Goal: Information Seeking & Learning: Learn about a topic

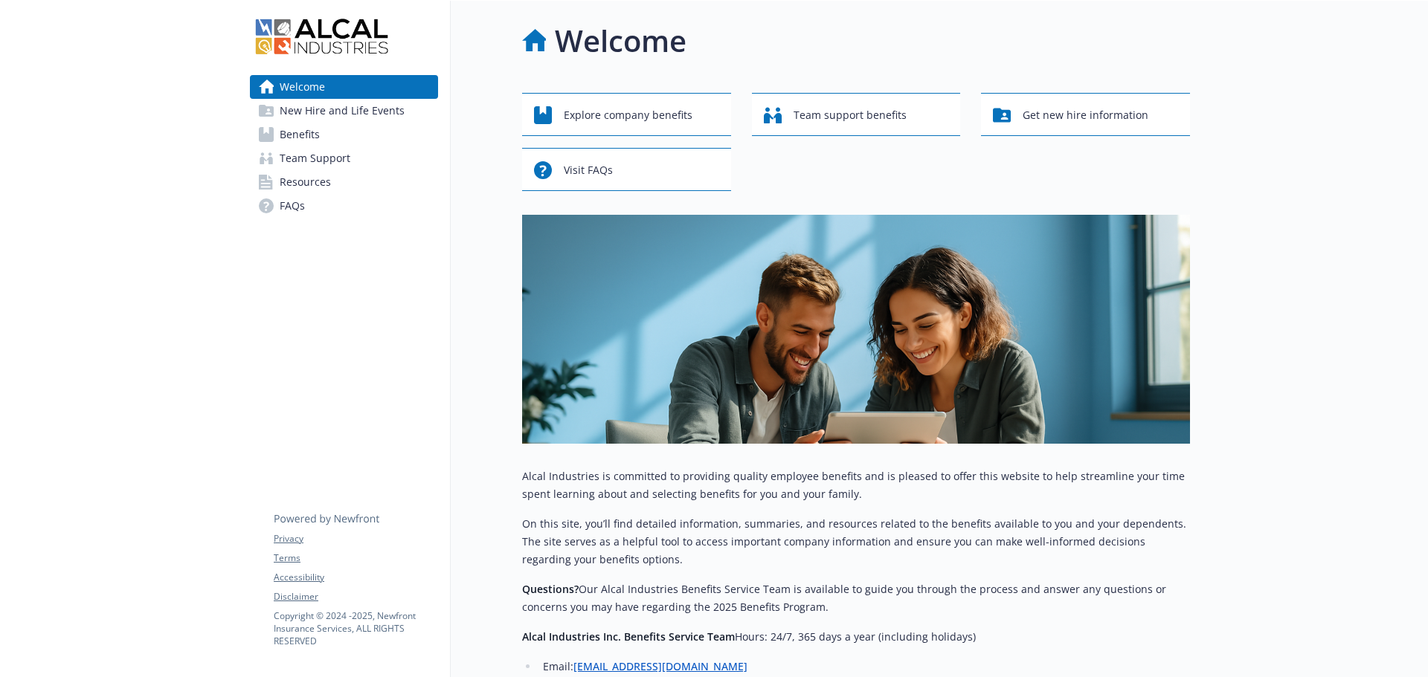
click at [294, 134] on span "Benefits" at bounding box center [300, 135] width 40 height 24
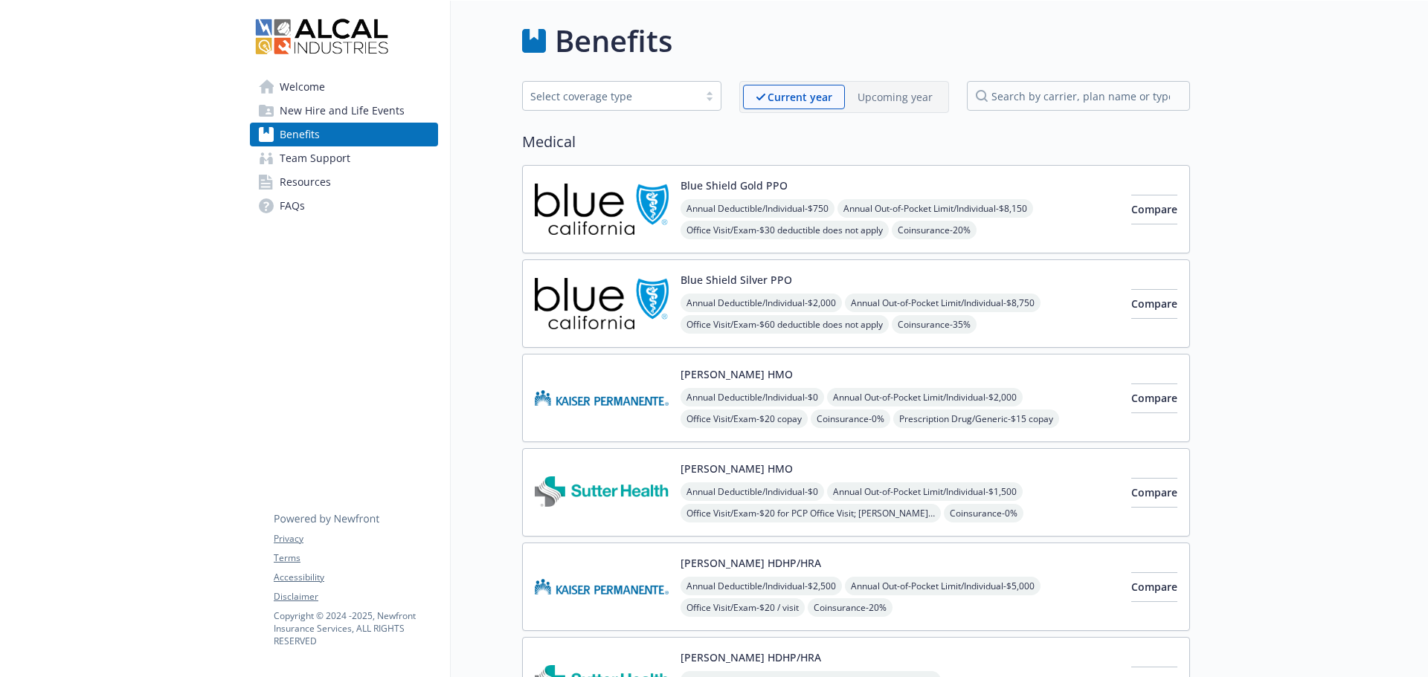
click at [619, 401] on img at bounding box center [602, 398] width 134 height 63
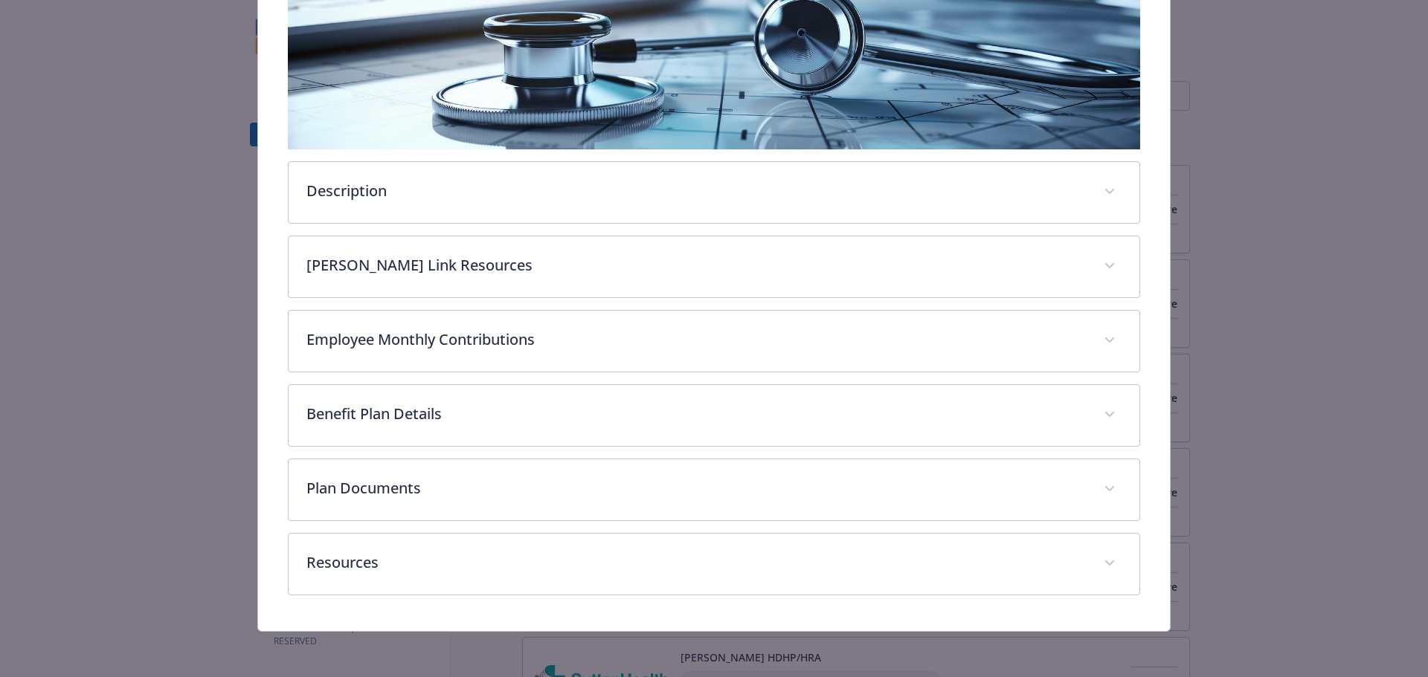
scroll to position [280, 0]
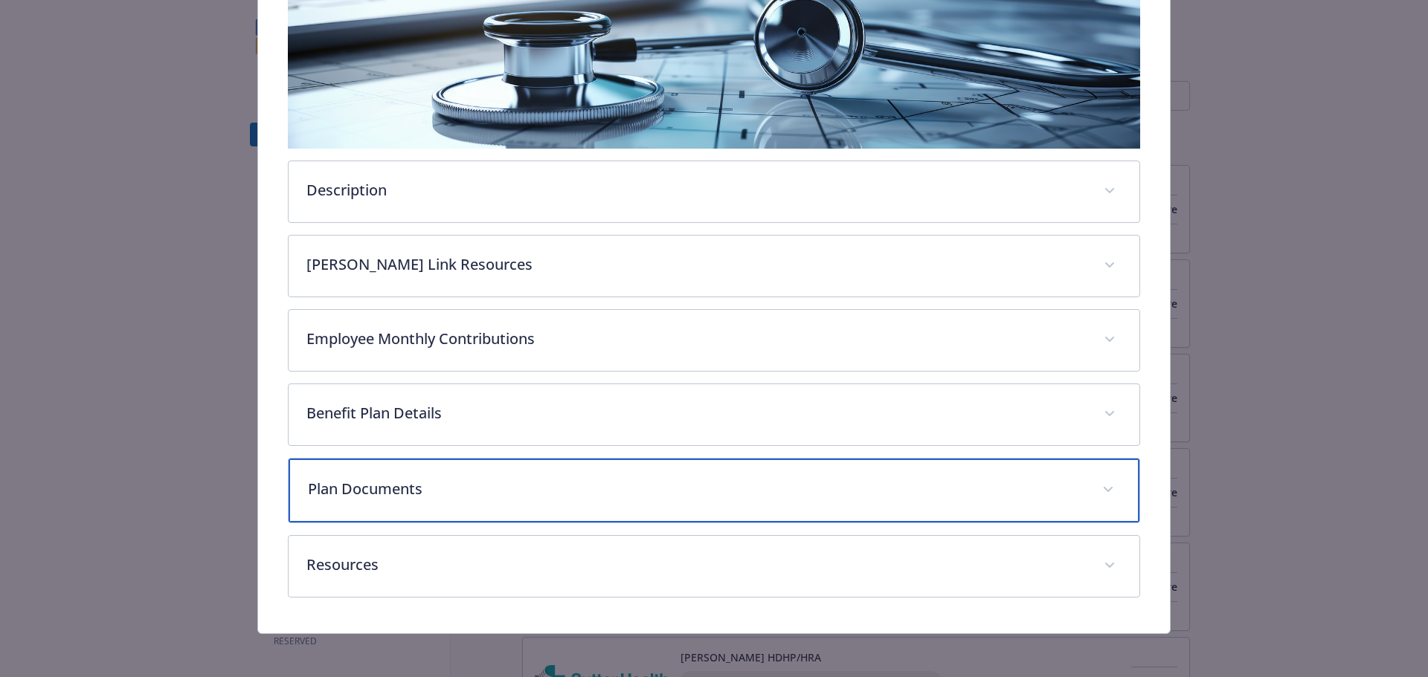
click at [537, 503] on div "Plan Documents" at bounding box center [714, 491] width 851 height 64
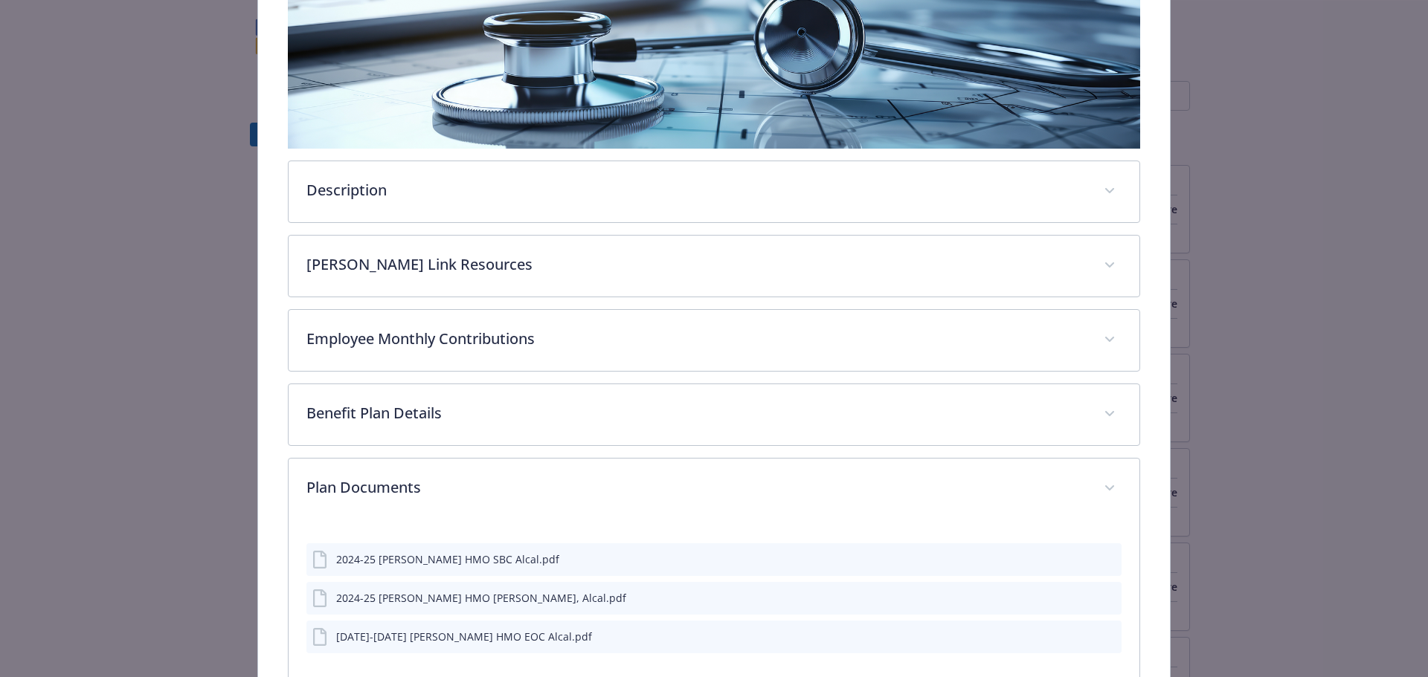
click at [413, 605] on div "2024-25 [PERSON_NAME] HMO [PERSON_NAME], Alcal.pdf" at bounding box center [469, 599] width 314 height 18
click at [1101, 597] on icon "preview file" at bounding box center [1107, 597] width 13 height 10
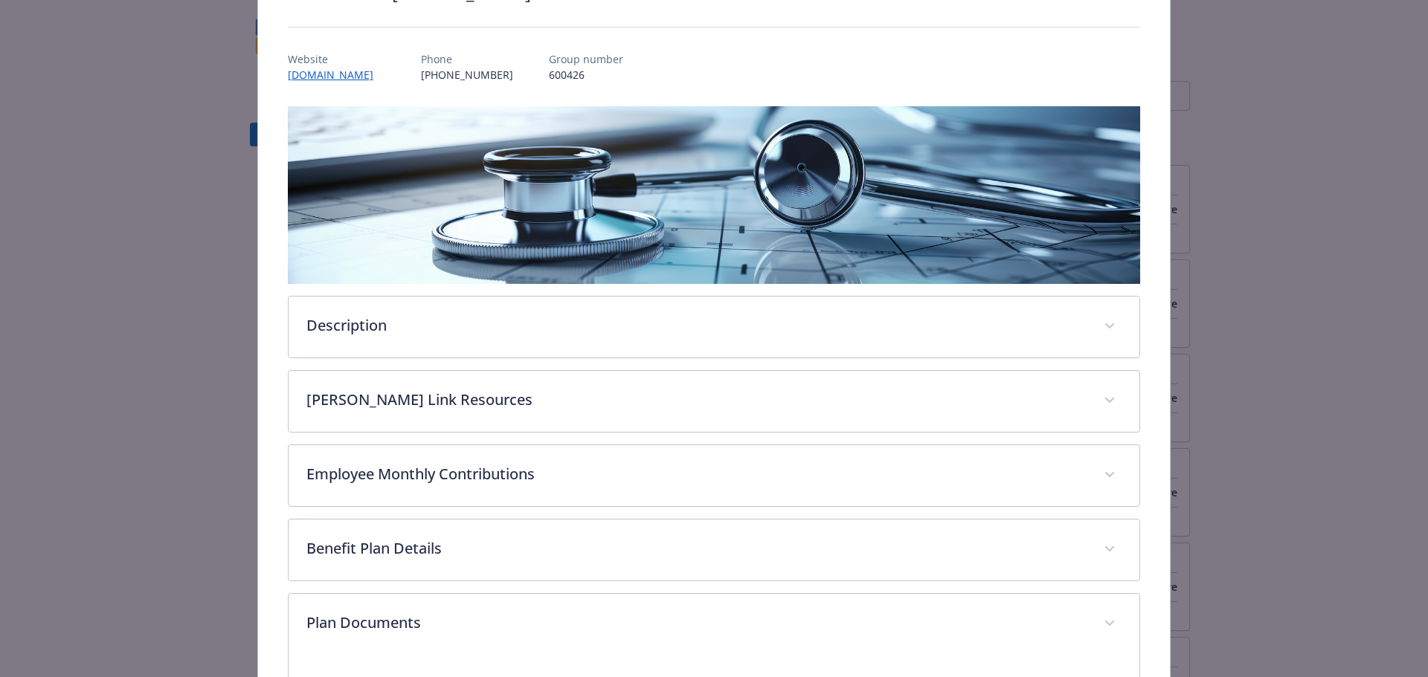
scroll to position [0, 0]
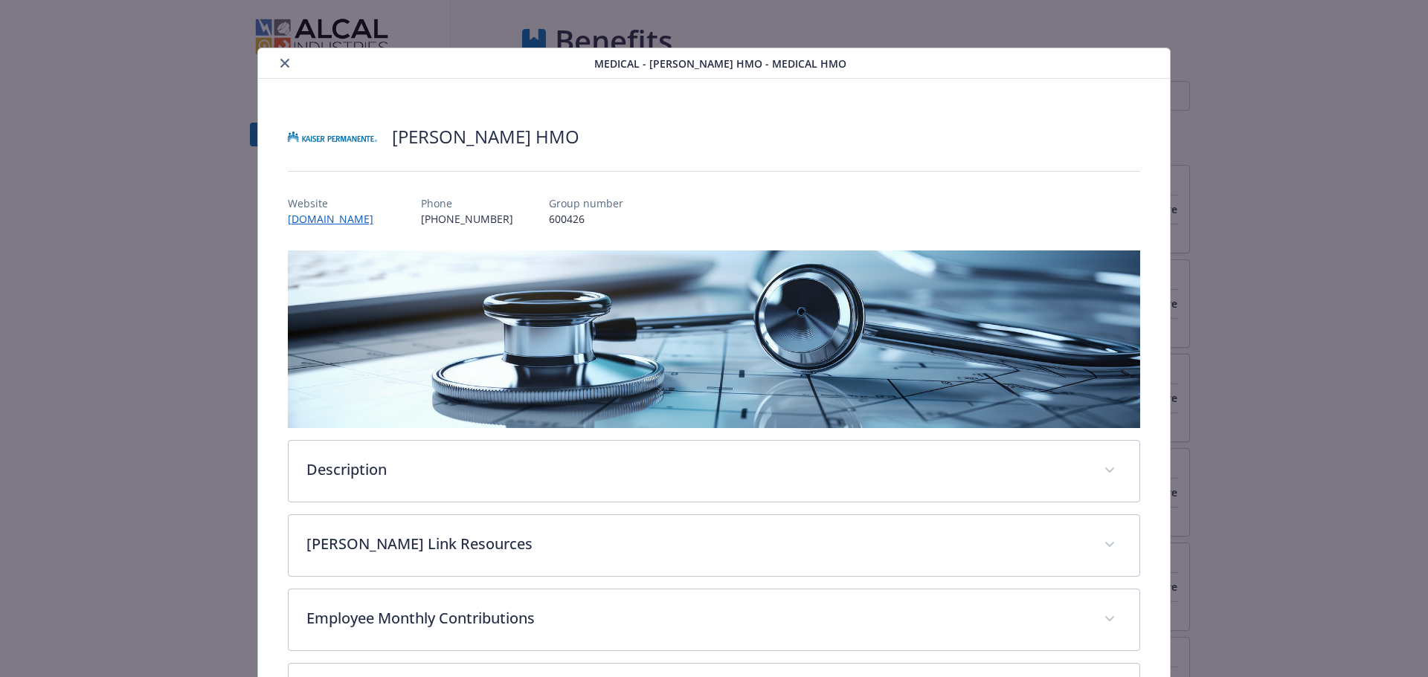
click at [282, 65] on icon "close" at bounding box center [284, 63] width 9 height 9
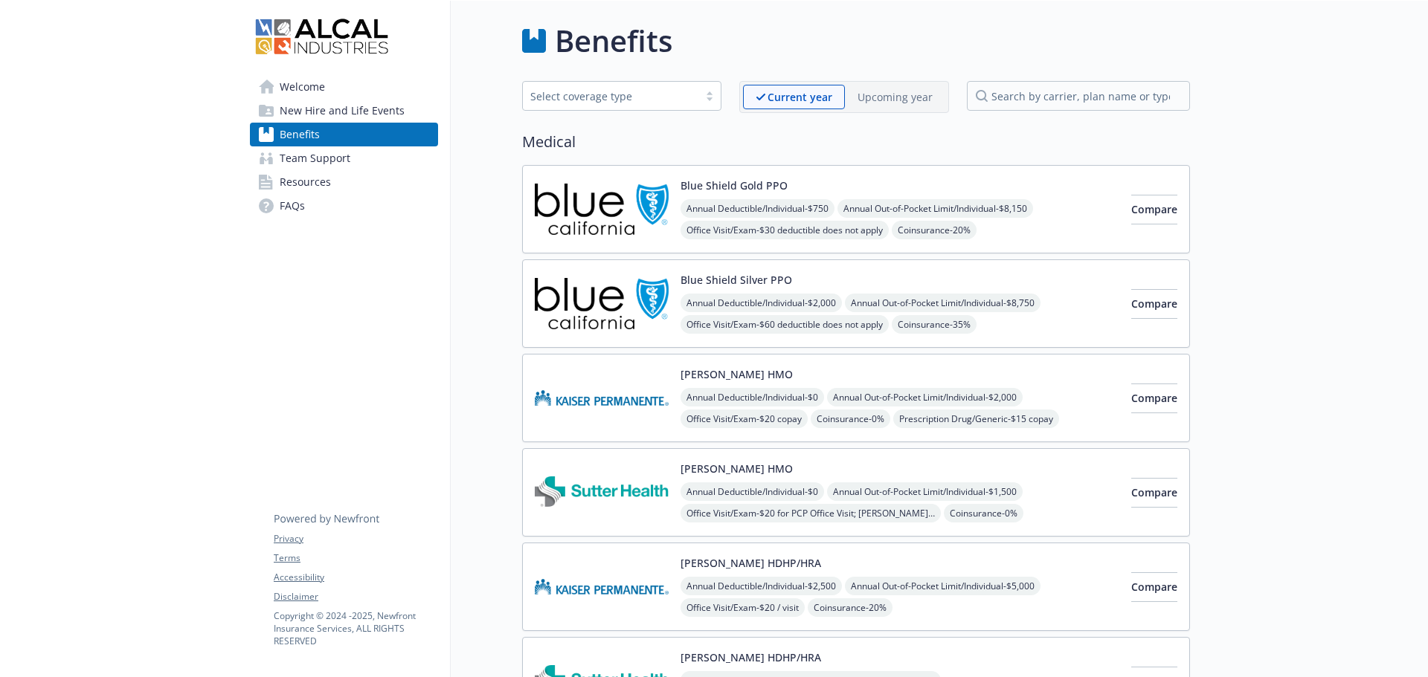
click at [629, 593] on img at bounding box center [602, 586] width 134 height 63
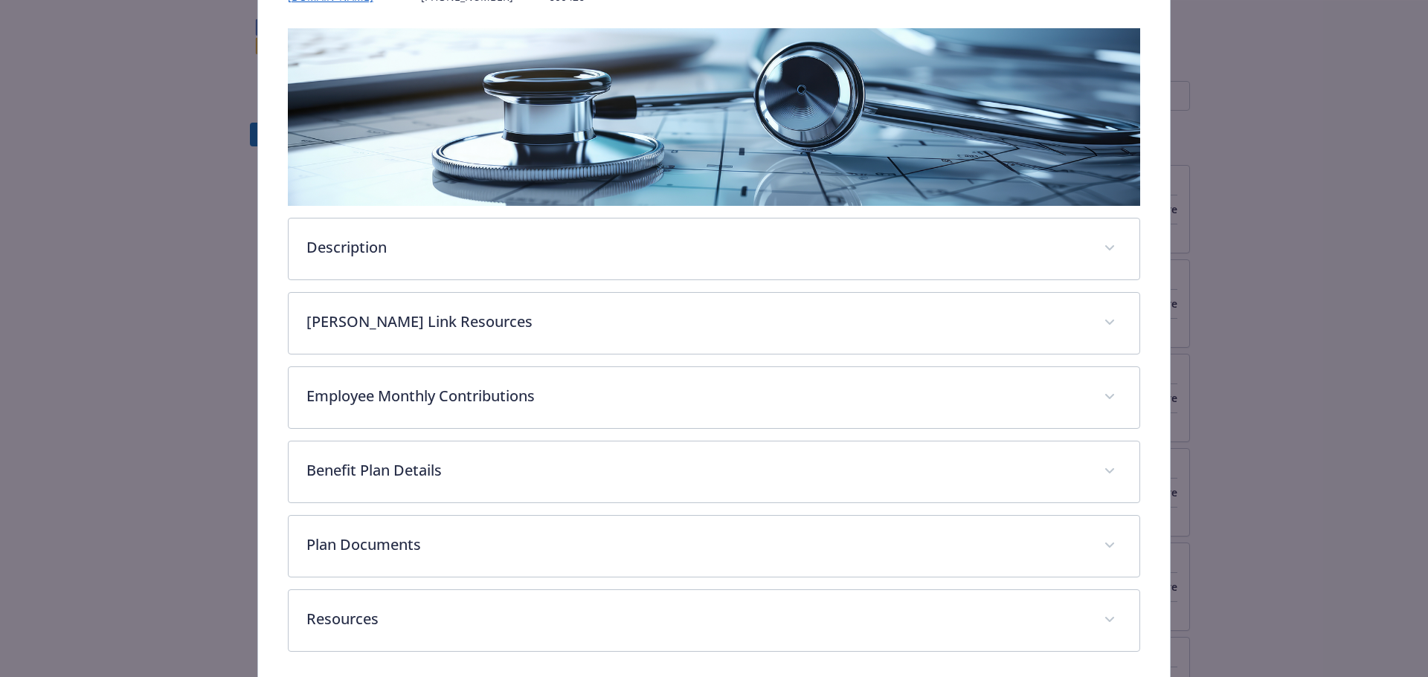
scroll to position [205, 0]
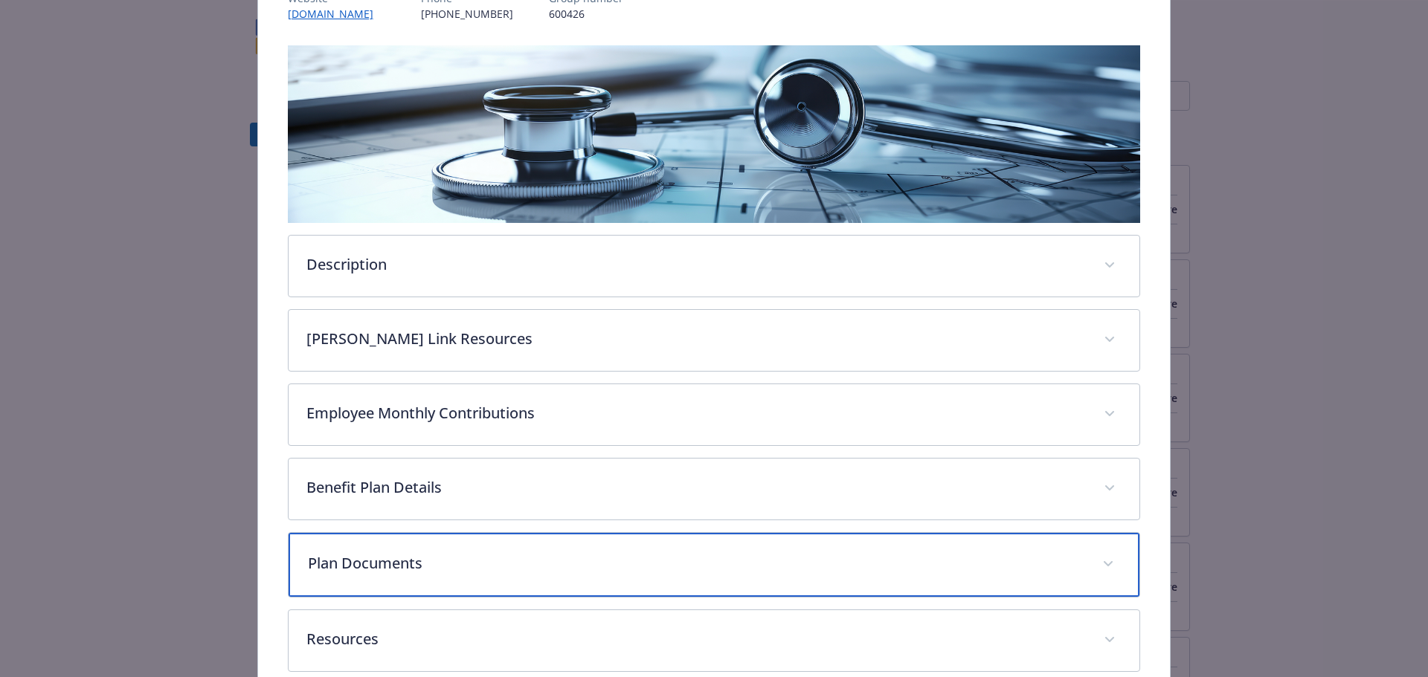
click at [465, 561] on p "Plan Documents" at bounding box center [696, 563] width 777 height 22
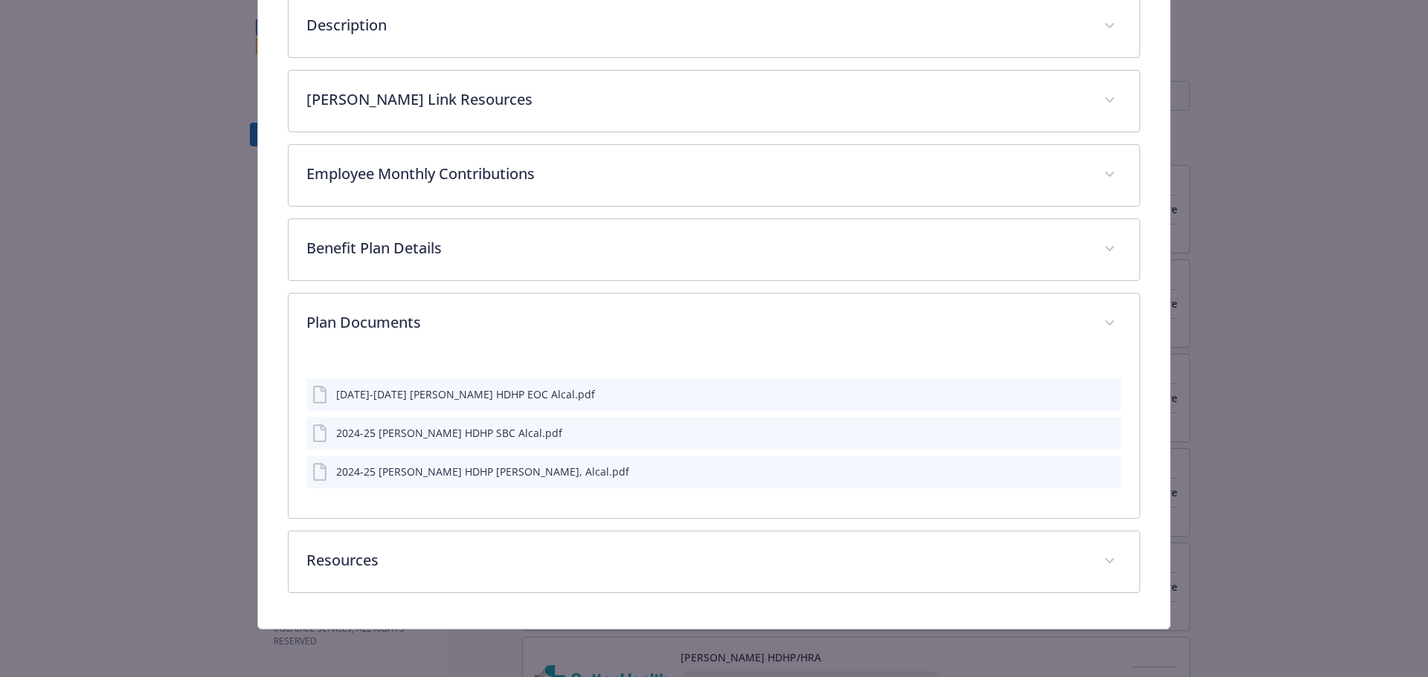
scroll to position [443, 0]
click at [1101, 474] on icon "preview file" at bounding box center [1107, 473] width 13 height 10
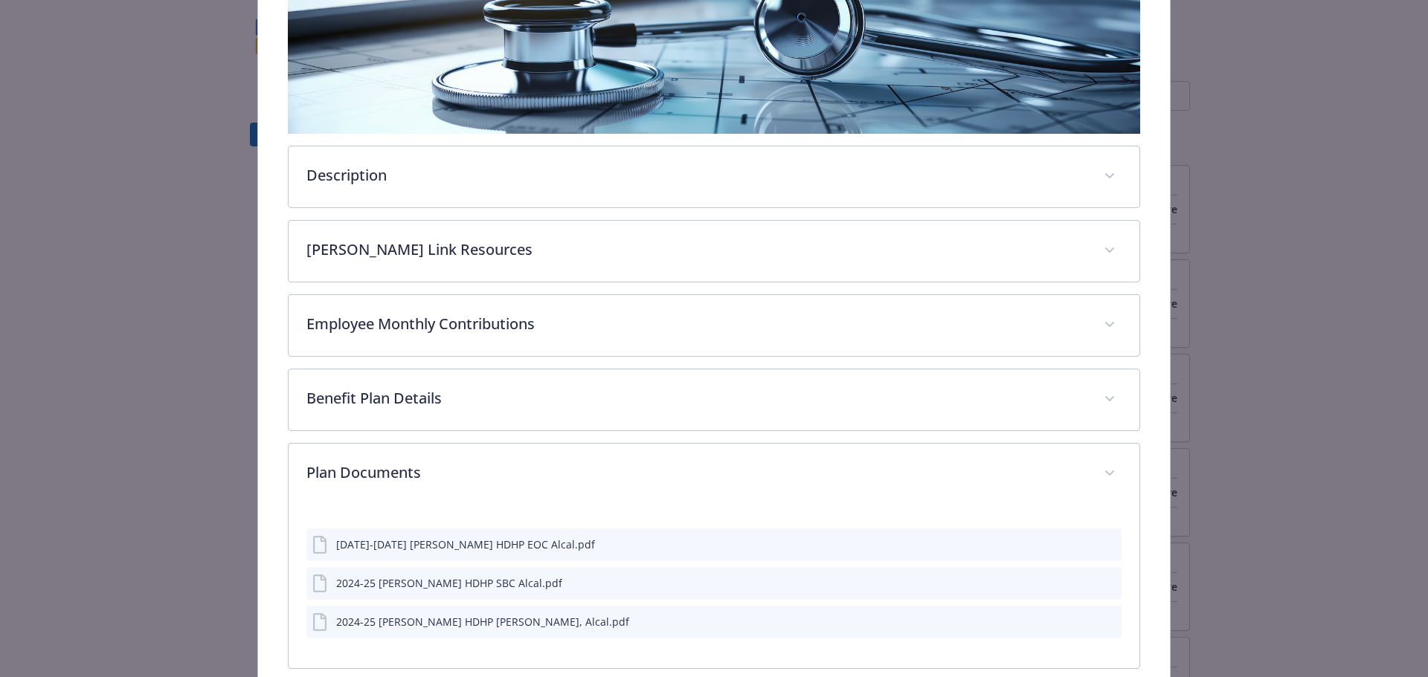
scroll to position [0, 0]
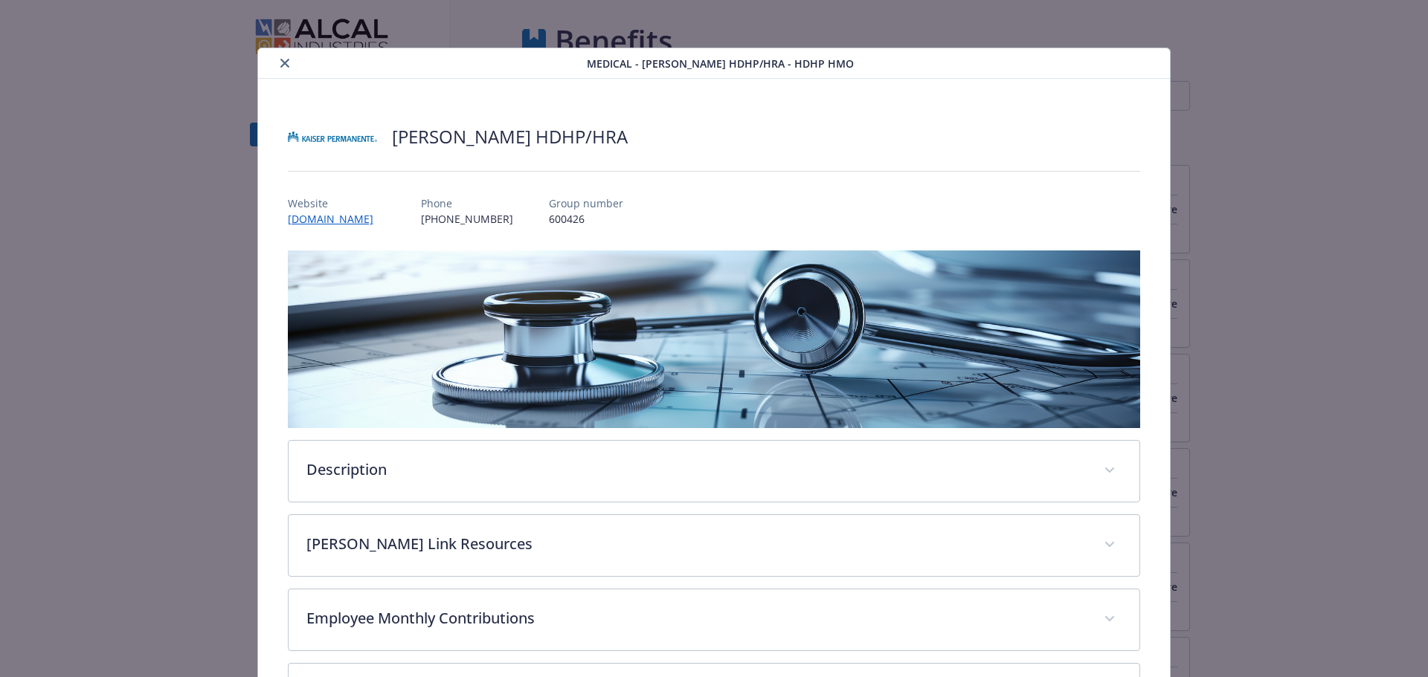
click at [283, 65] on icon "close" at bounding box center [284, 63] width 9 height 9
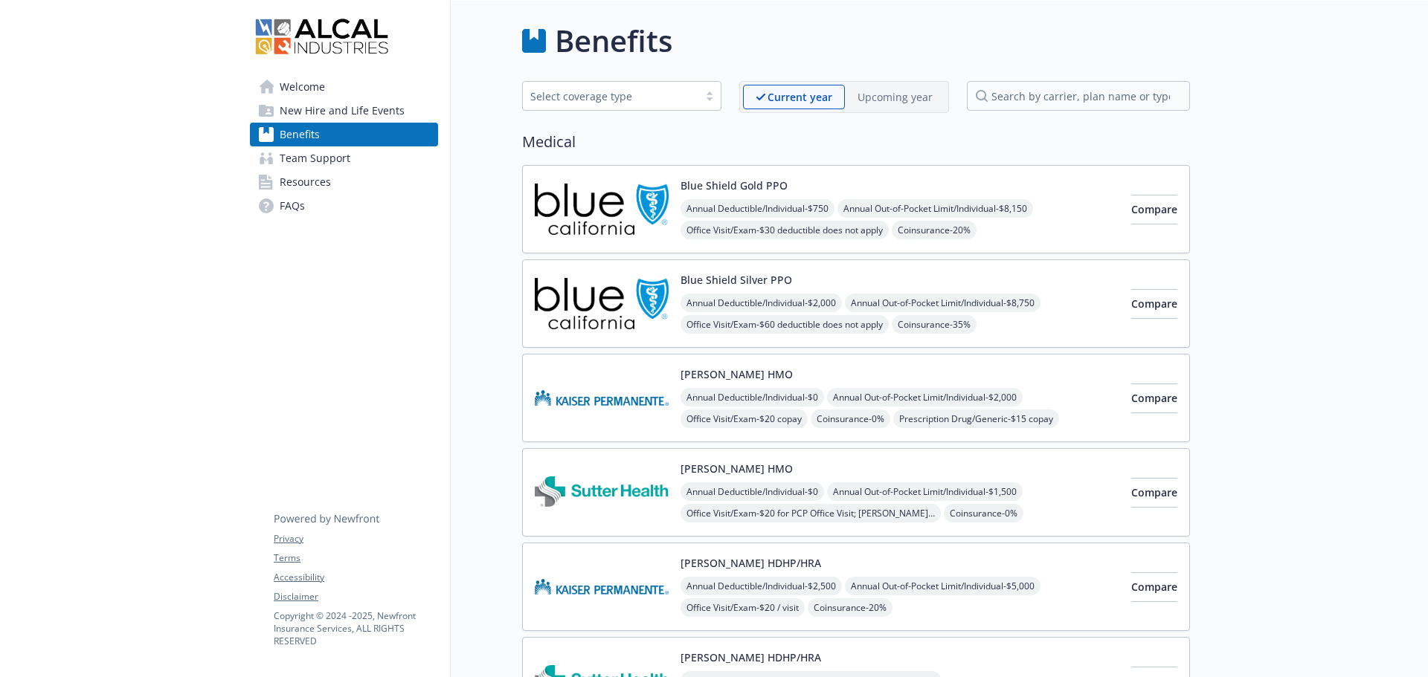
click at [712, 376] on button "[PERSON_NAME] HMO" at bounding box center [736, 375] width 112 height 16
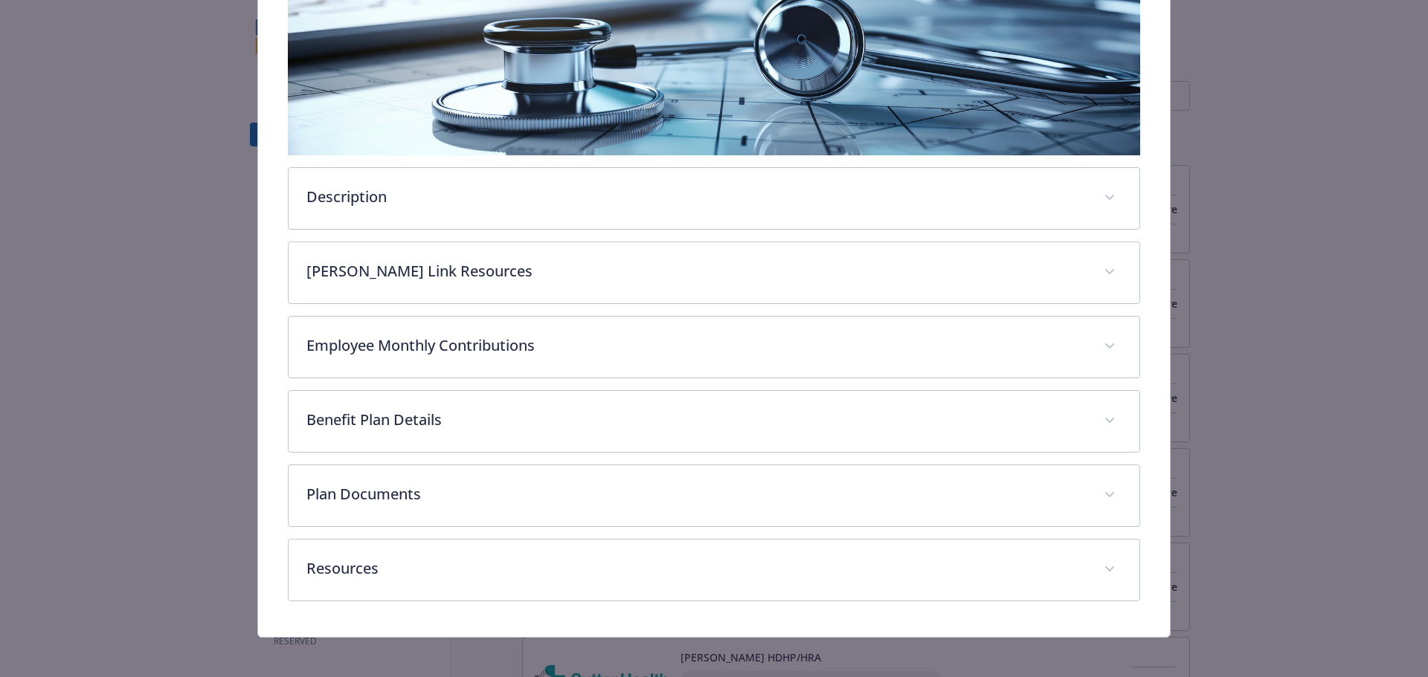
scroll to position [280, 0]
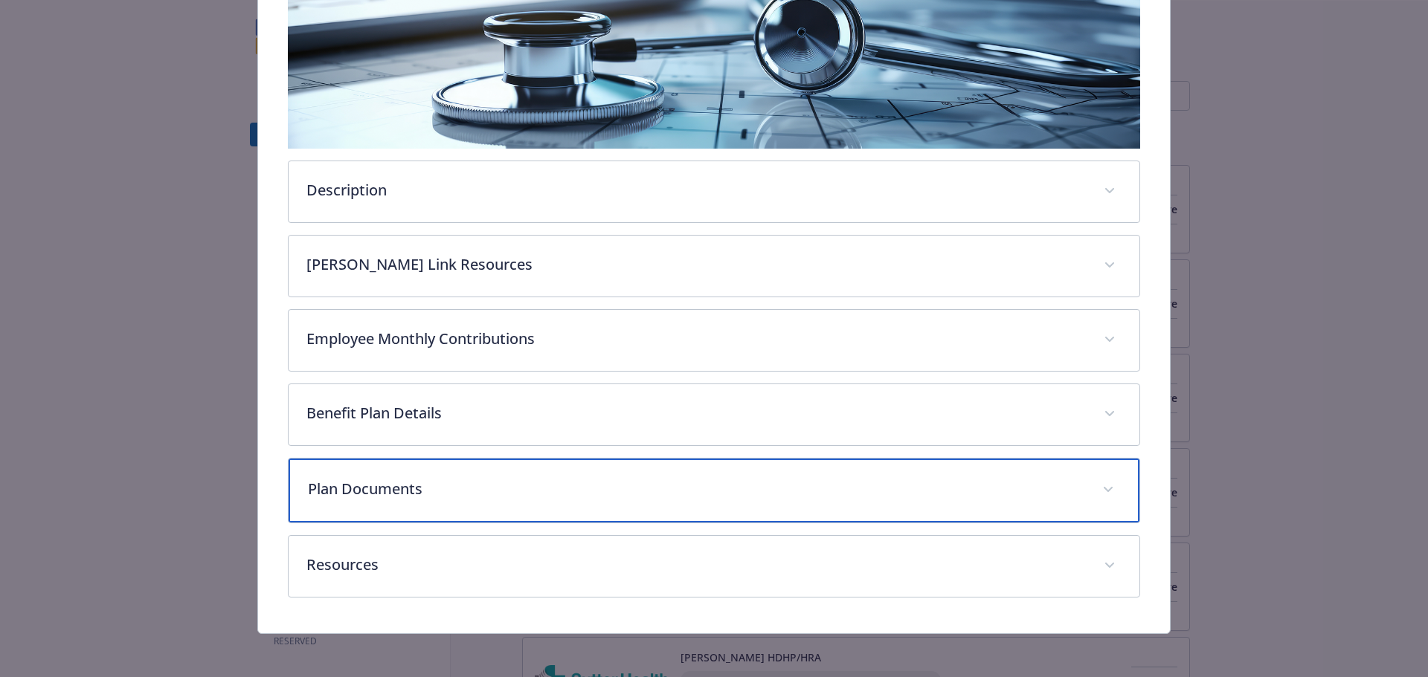
click at [445, 483] on p "Plan Documents" at bounding box center [696, 489] width 777 height 22
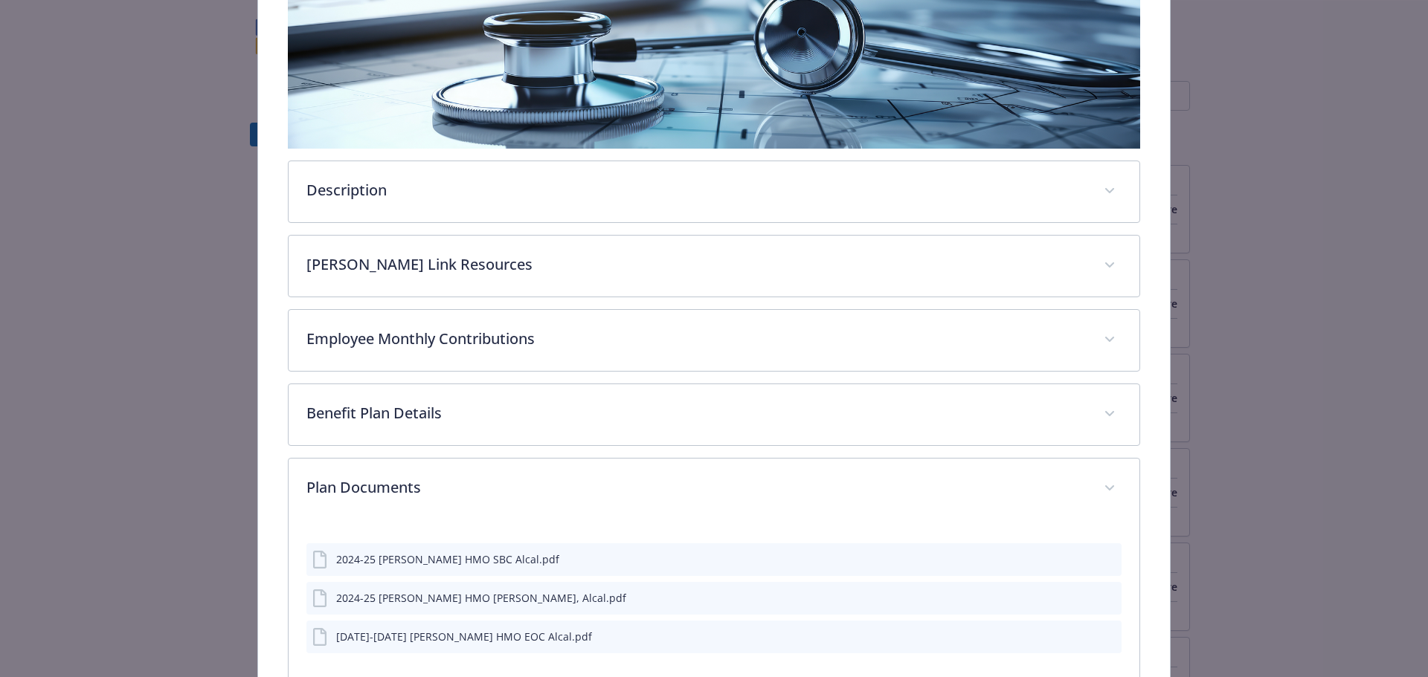
click at [1101, 595] on icon "preview file" at bounding box center [1107, 597] width 13 height 10
